Goal: Transaction & Acquisition: Purchase product/service

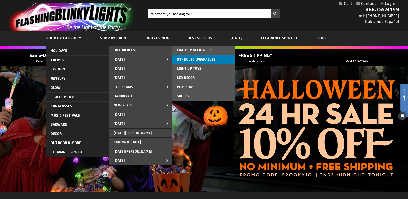
drag, startPoint x: 128, startPoint y: 58, endPoint x: 182, endPoint y: 62, distance: 54.3
click at [172, 62] on li "[DATE] LIGHT UP NECKLACES LIGHT UP NECKLACES LIGHT UP NECKLACES OTHER LED WEARA…" at bounding box center [140, 59] width 63 height 9
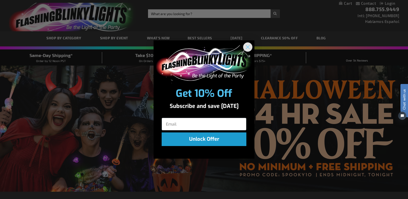
click at [246, 49] on circle "Close dialog" at bounding box center [247, 47] width 8 height 8
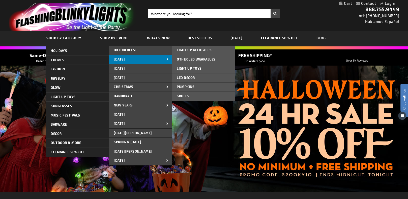
click at [165, 58] on span at bounding box center [168, 59] width 8 height 5
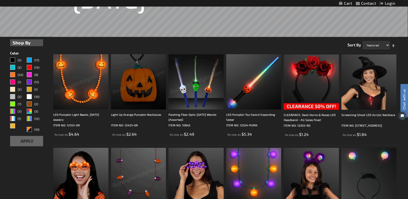
scroll to position [107, 0]
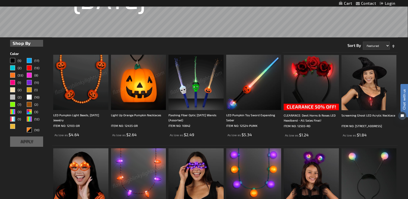
click at [36, 42] on strong "Shop By" at bounding box center [27, 43] width 28 height 7
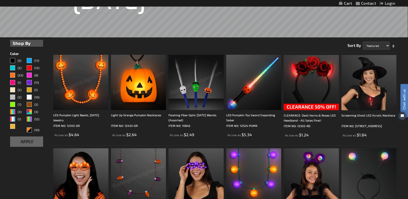
click at [35, 43] on strong "Shop By" at bounding box center [27, 43] width 28 height 7
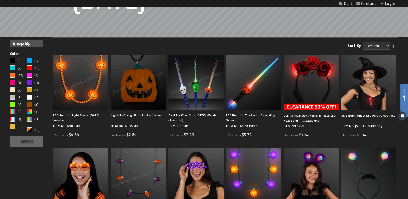
click at [35, 46] on strong "Shop By" at bounding box center [27, 43] width 28 height 7
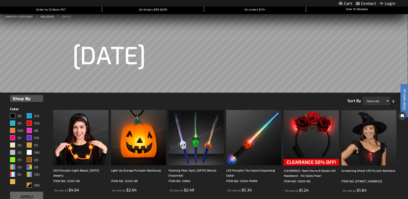
scroll to position [51, 0]
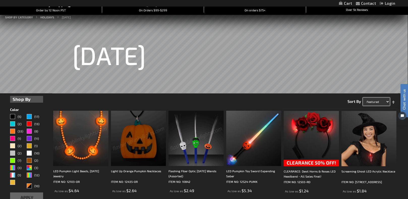
select select "price"
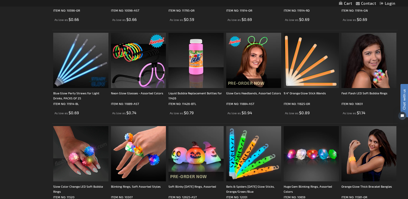
scroll to position [348, 0]
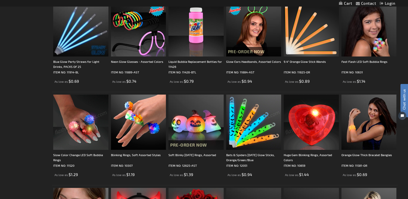
click at [247, 134] on img at bounding box center [253, 121] width 55 height 55
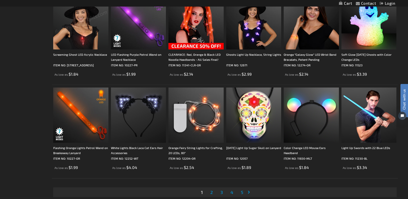
scroll to position [917, 0]
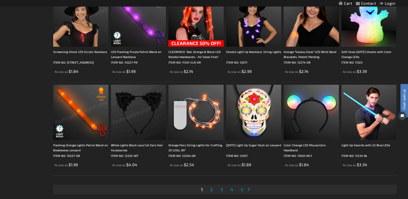
click at [212, 190] on span "2" at bounding box center [211, 189] width 3 height 6
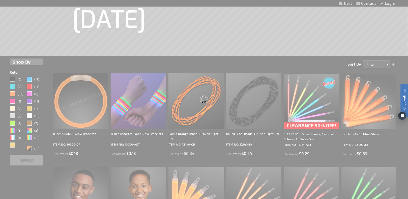
scroll to position [0, 0]
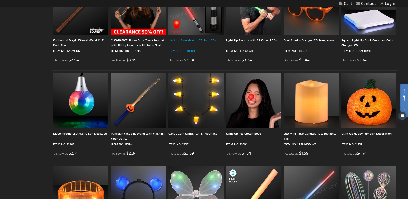
scroll to position [566, 0]
